Goal: Check status: Check status

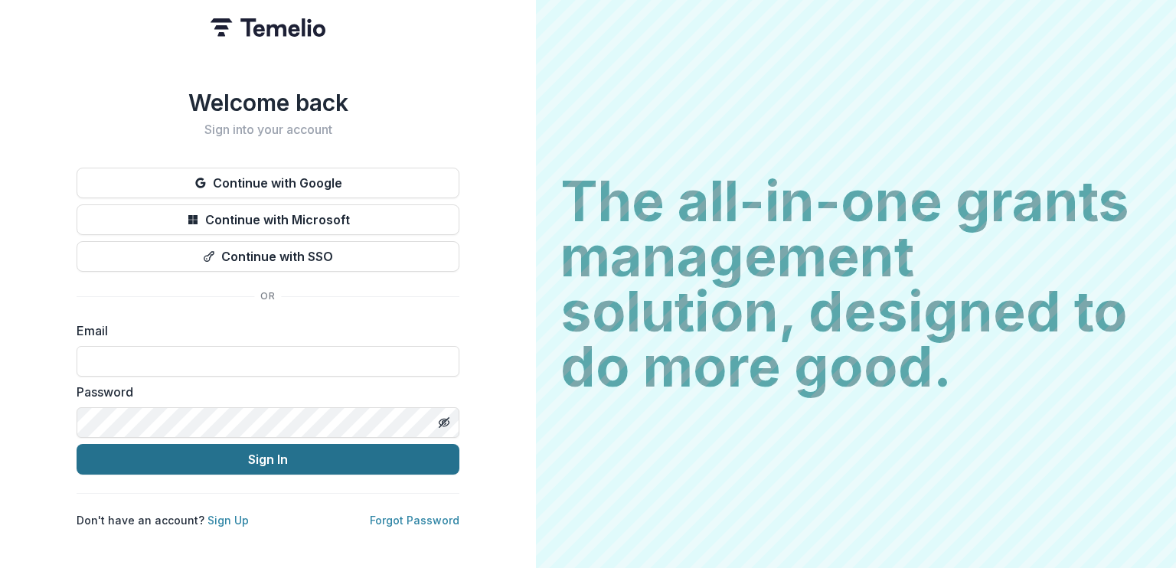
type input "**********"
click at [287, 451] on button "Sign In" at bounding box center [268, 459] width 383 height 31
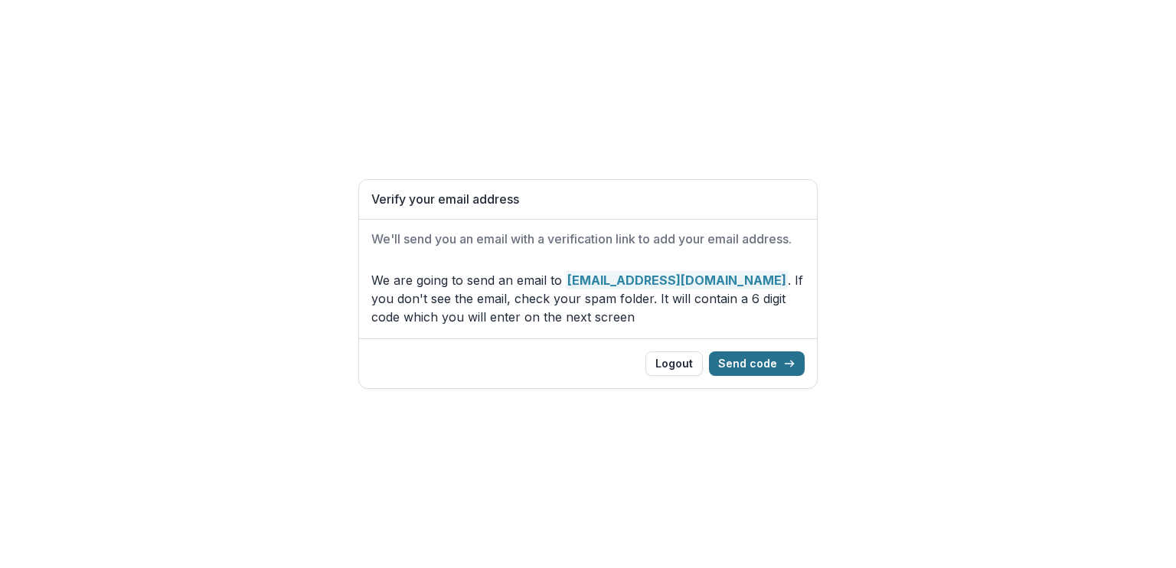
click at [768, 358] on button "Send code" at bounding box center [757, 363] width 96 height 25
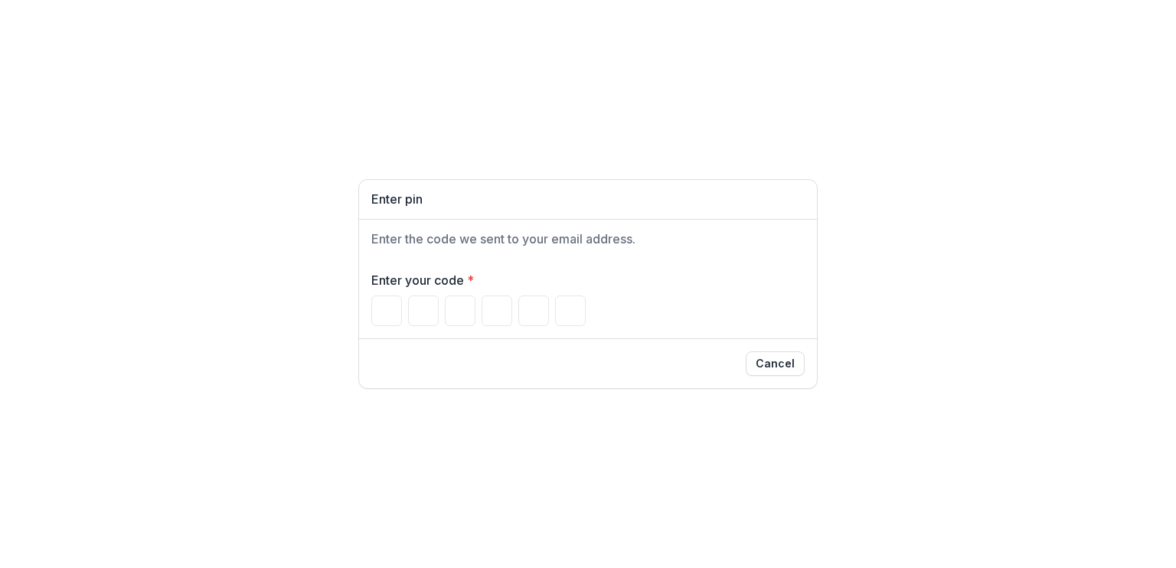
type input "*"
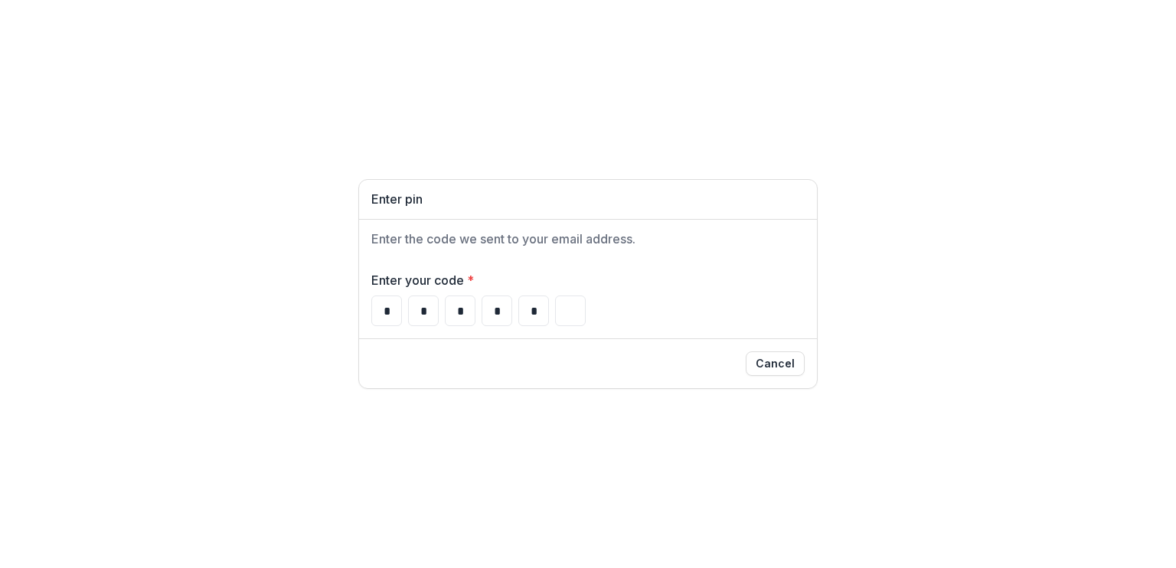
type input "*"
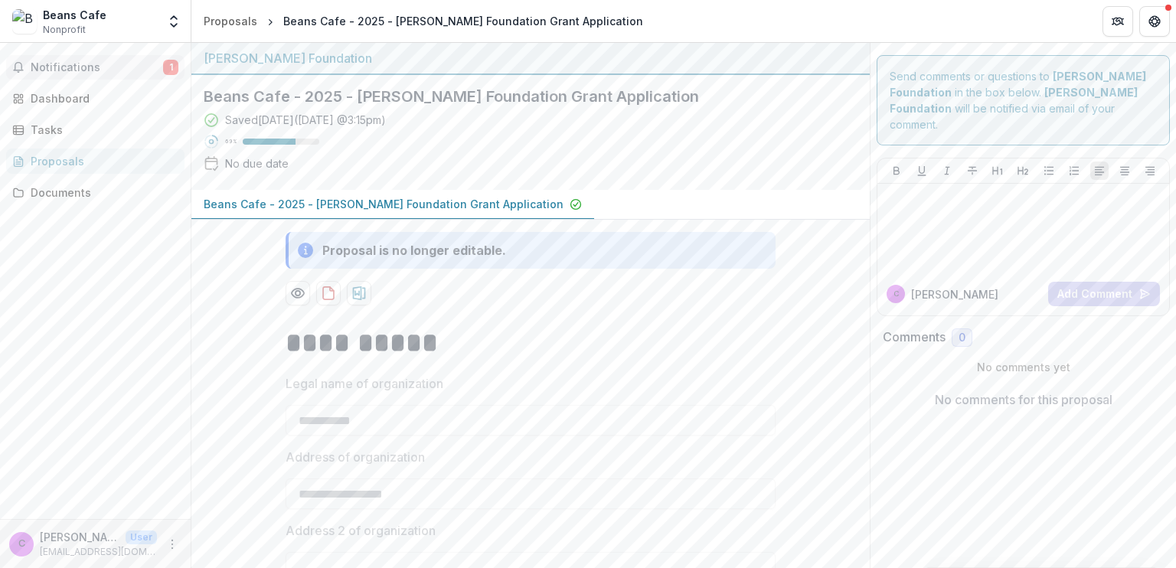
click at [87, 71] on span "Notifications" at bounding box center [97, 67] width 132 height 13
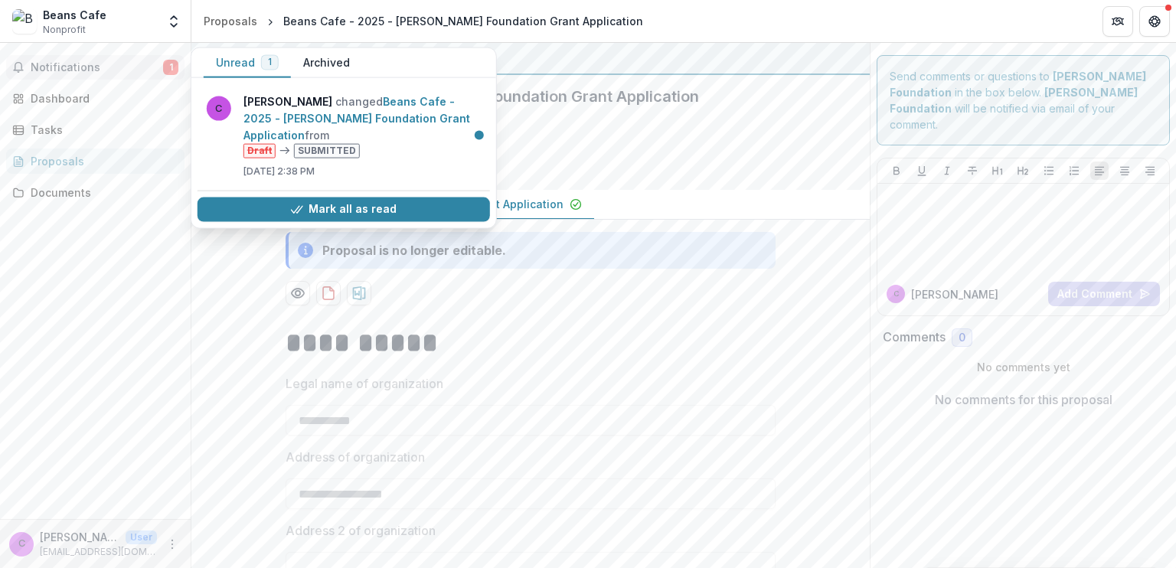
click at [92, 61] on span "Notifications" at bounding box center [97, 67] width 132 height 13
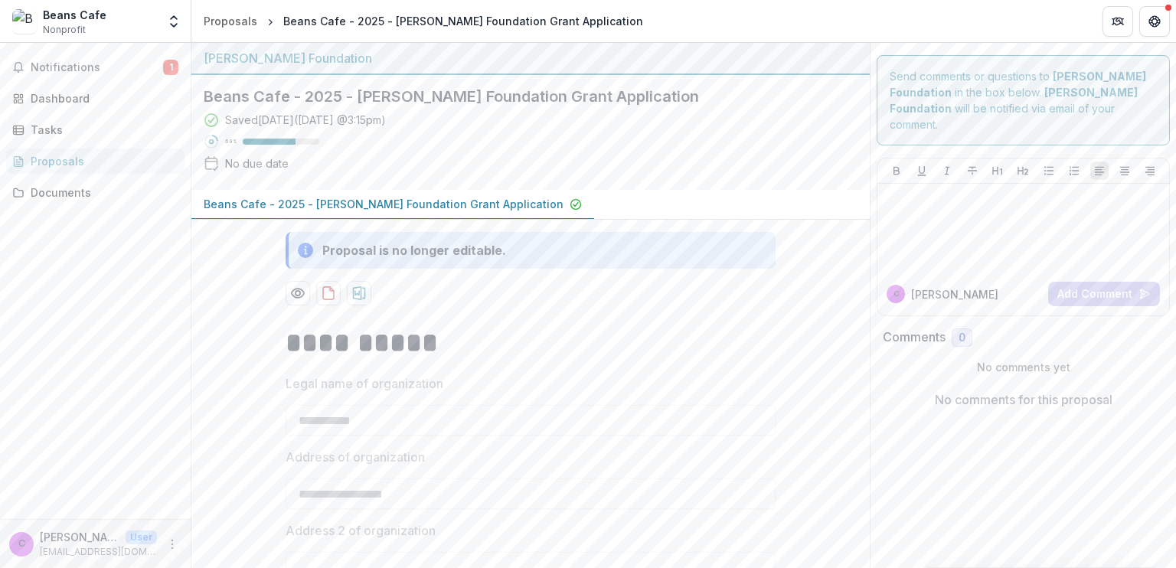
click at [77, 26] on span "Nonprofit" at bounding box center [64, 30] width 43 height 14
click at [65, 96] on div "Dashboard" at bounding box center [102, 98] width 142 height 16
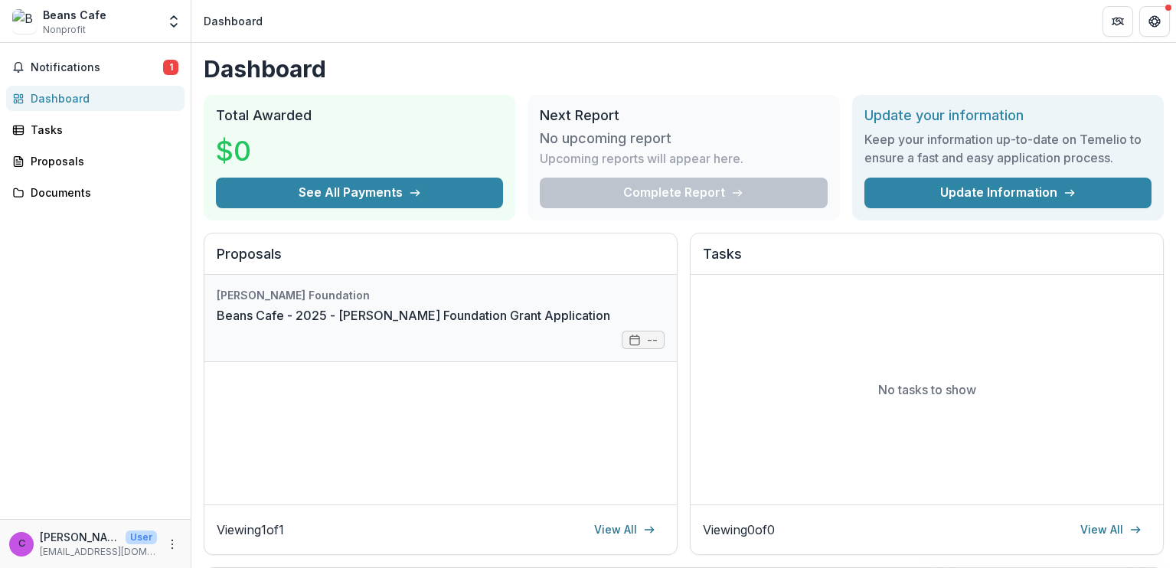
click at [610, 325] on link "Beans Cafe - 2025 - Atwood Foundation Grant Application" at bounding box center [414, 315] width 394 height 18
